Goal: Complete application form: Complete application form

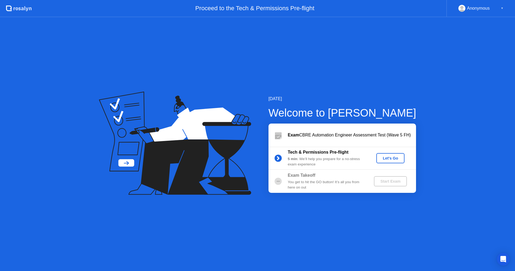
click at [392, 160] on div "Let's Go" at bounding box center [391, 158] width 24 height 4
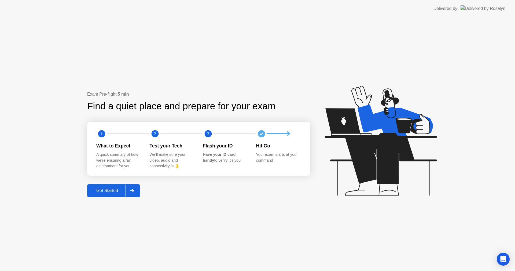
click at [111, 188] on div "Get Started" at bounding box center [107, 190] width 37 height 5
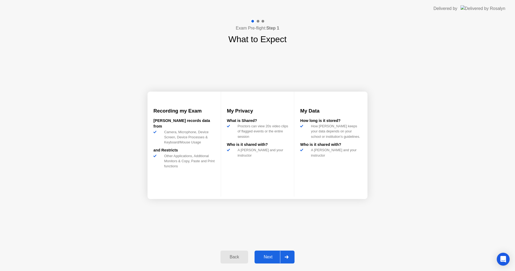
click at [287, 254] on div at bounding box center [286, 257] width 13 height 12
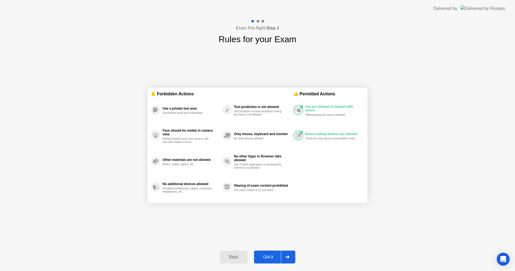
click at [287, 254] on div at bounding box center [287, 257] width 13 height 12
select select "**********"
select select "*******"
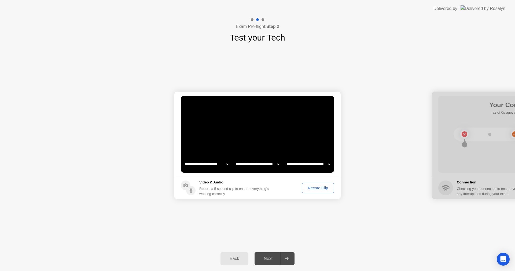
click at [315, 187] on div "Record Clip" at bounding box center [318, 188] width 29 height 4
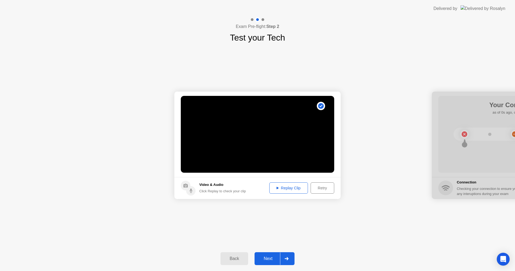
click at [268, 257] on div "Next" at bounding box center [268, 258] width 24 height 5
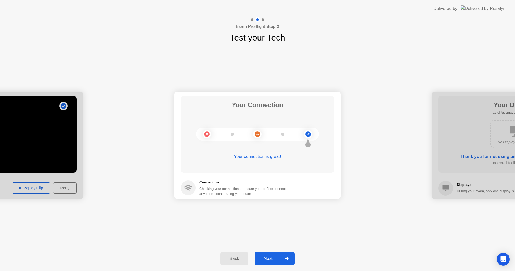
click at [268, 257] on div "Next" at bounding box center [268, 258] width 24 height 5
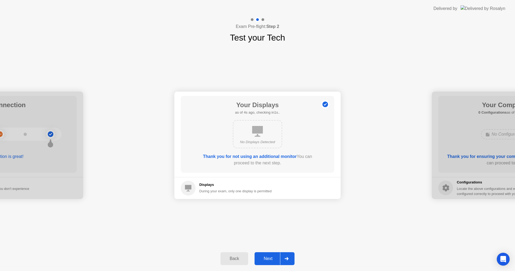
click at [268, 257] on div "Next" at bounding box center [268, 258] width 24 height 5
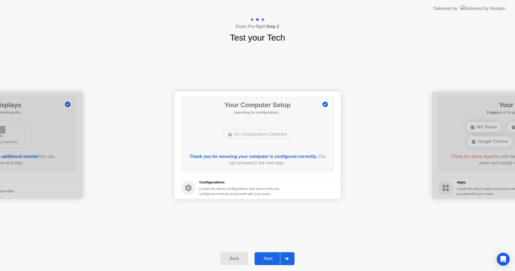
click at [268, 257] on div "Next" at bounding box center [268, 258] width 24 height 5
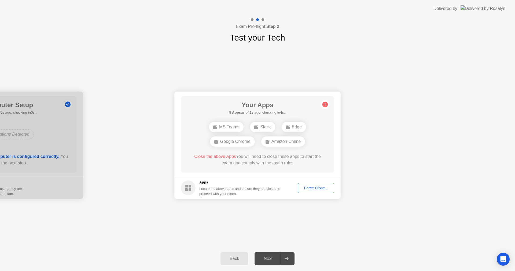
click at [322, 189] on div "Force Close..." at bounding box center [316, 188] width 33 height 4
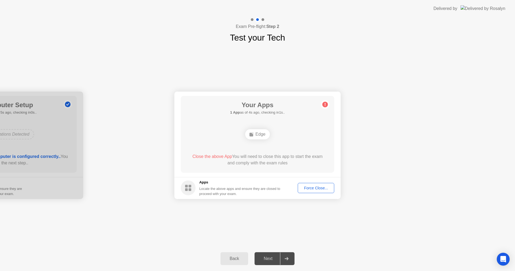
click at [313, 184] on button "Force Close..." at bounding box center [316, 188] width 37 height 10
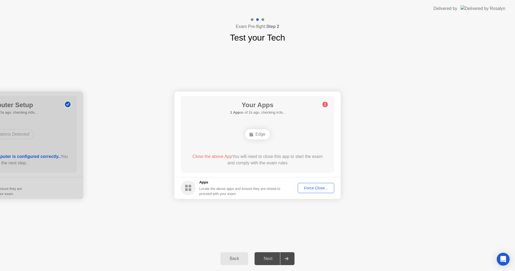
click at [310, 189] on div "Force Close..." at bounding box center [316, 188] width 33 height 4
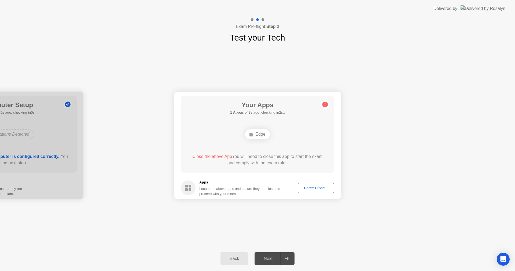
click at [319, 189] on div "Force Close..." at bounding box center [316, 188] width 33 height 4
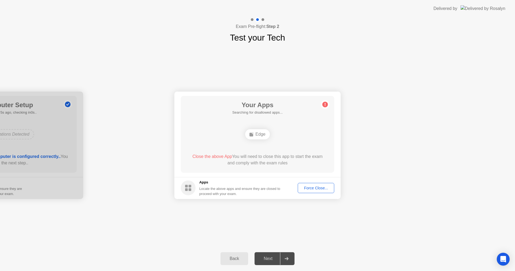
click at [315, 190] on div "Force Close..." at bounding box center [316, 188] width 33 height 4
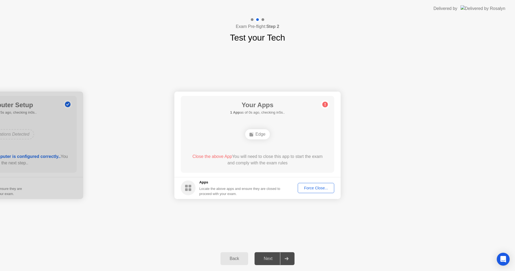
click at [237, 259] on div "Back" at bounding box center [234, 258] width 24 height 5
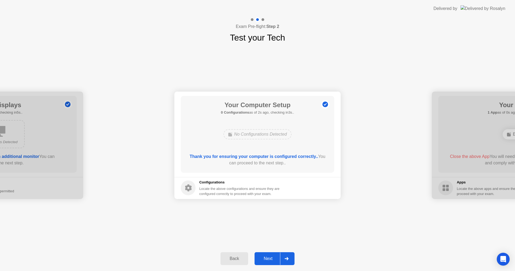
click at [273, 256] on div "Next" at bounding box center [268, 258] width 24 height 5
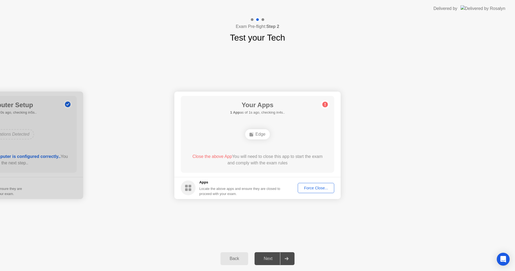
click at [325, 188] on div "Force Close..." at bounding box center [316, 188] width 33 height 4
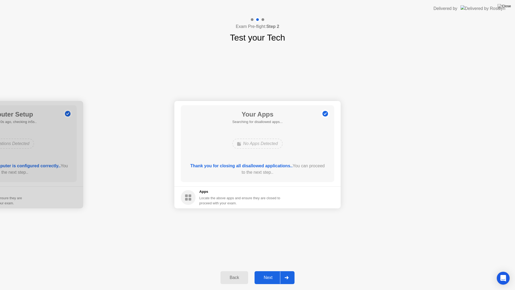
click at [269, 271] on div "Next" at bounding box center [268, 277] width 24 height 5
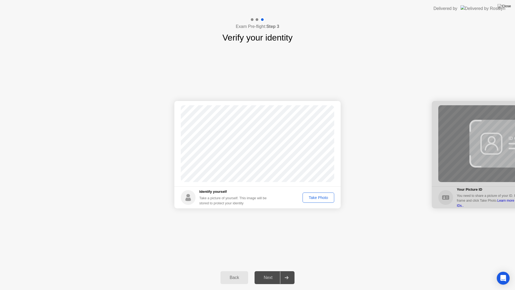
click at [267, 271] on div "Next" at bounding box center [268, 277] width 24 height 5
click at [314, 199] on div "Take Photo" at bounding box center [319, 197] width 28 height 4
click at [260, 271] on div "Next" at bounding box center [268, 277] width 24 height 5
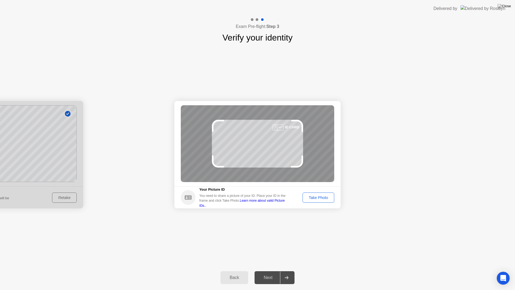
click at [260, 271] on div "Next" at bounding box center [268, 277] width 24 height 5
click at [316, 197] on div "Take Photo" at bounding box center [319, 197] width 28 height 4
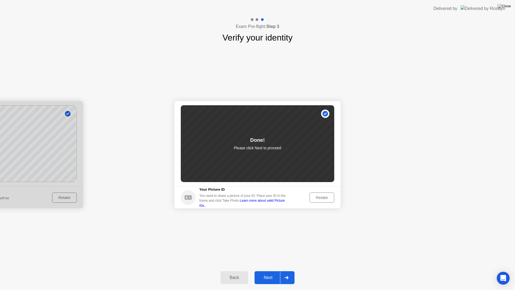
click at [274, 271] on div "Next" at bounding box center [268, 277] width 24 height 5
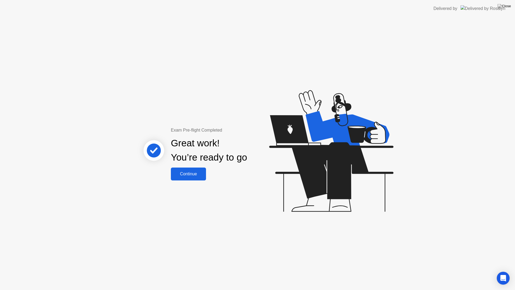
click at [188, 174] on div "Continue" at bounding box center [189, 173] width 32 height 5
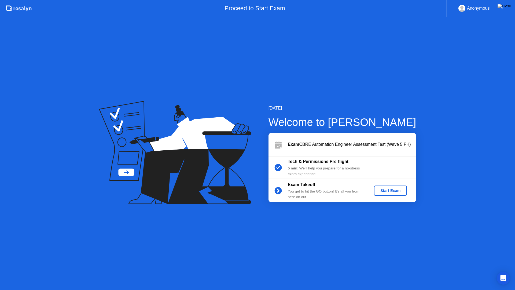
click at [396, 191] on div "Start Exam" at bounding box center [390, 190] width 29 height 4
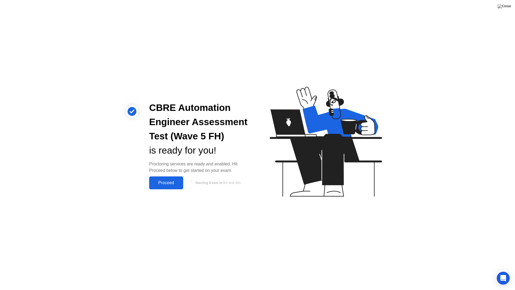
click at [164, 184] on div "Proceed" at bounding box center [166, 182] width 31 height 5
